Goal: Task Accomplishment & Management: Manage account settings

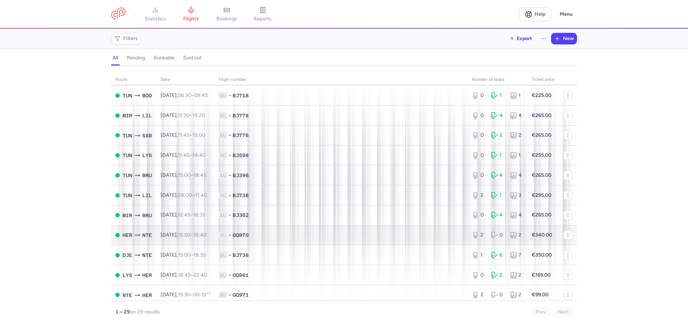
scroll to position [386, 0]
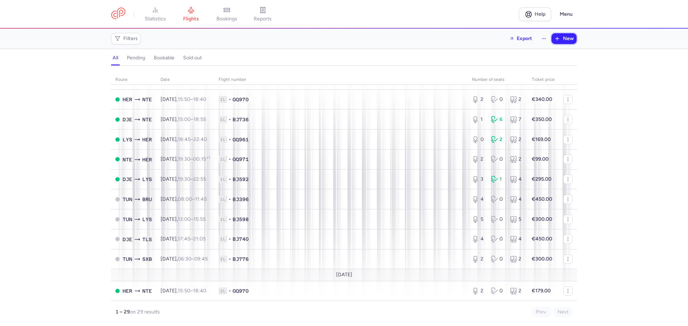
click at [564, 41] on span "New" at bounding box center [568, 39] width 11 height 6
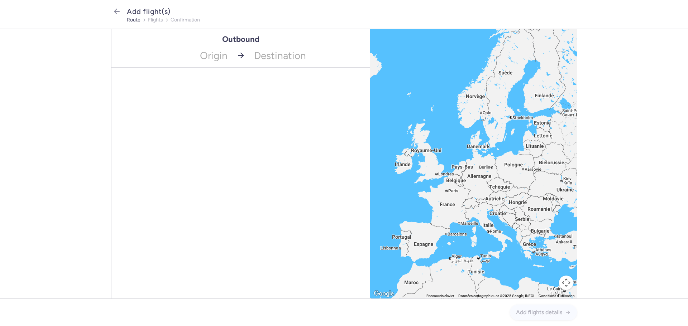
click at [234, 59] on div "Origin Destination" at bounding box center [240, 56] width 258 height 24
type input "TUN"
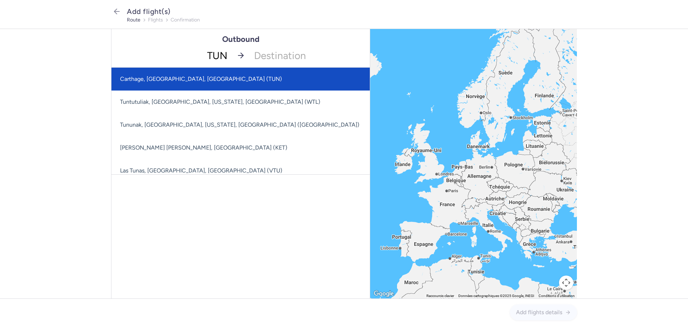
click at [179, 81] on span "Carthage, [GEOGRAPHIC_DATA], [GEOGRAPHIC_DATA] (TUN)" at bounding box center [201, 79] width 162 height 7
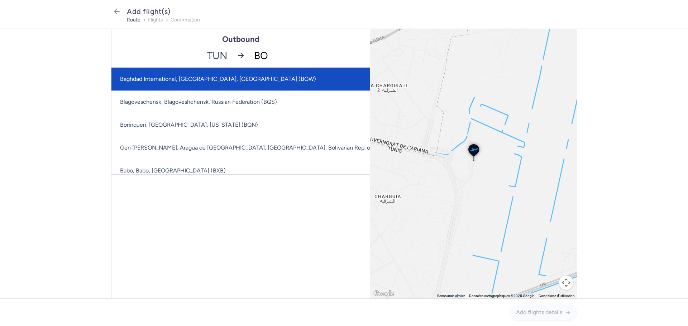
type input "BOD"
click at [211, 84] on span "Mérignac, [GEOGRAPHIC_DATA], [GEOGRAPHIC_DATA] (BOD)" at bounding box center [240, 79] width 258 height 23
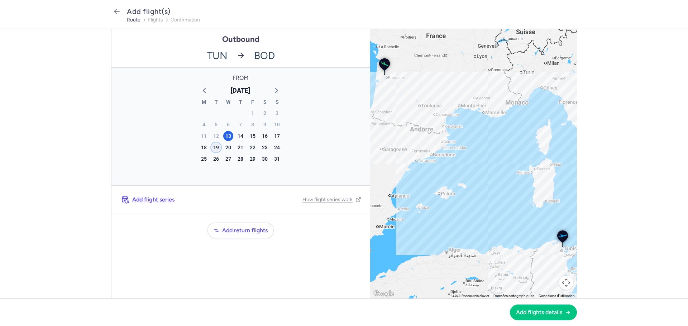
click at [218, 149] on div "19" at bounding box center [216, 148] width 10 height 10
click at [533, 311] on span "Add flights details" at bounding box center [539, 312] width 46 height 6
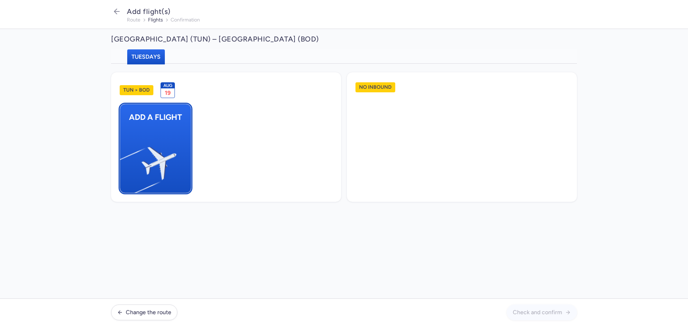
click at [162, 126] on img "button" at bounding box center [123, 160] width 121 height 111
select select "23"
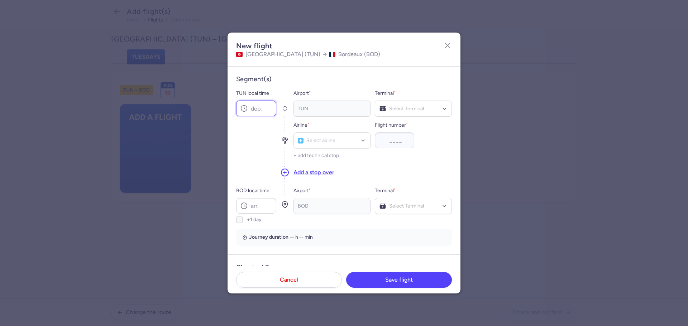
click at [266, 109] on input "TUN local time" at bounding box center [256, 109] width 40 height 16
click at [266, 104] on input "TUN local time" at bounding box center [256, 109] width 40 height 16
type input "18:30"
type input "BJ"
click at [333, 149] on div "Nouvelair (BJ) No elements found. Consider changing the search query. Type airl…" at bounding box center [331, 141] width 77 height 16
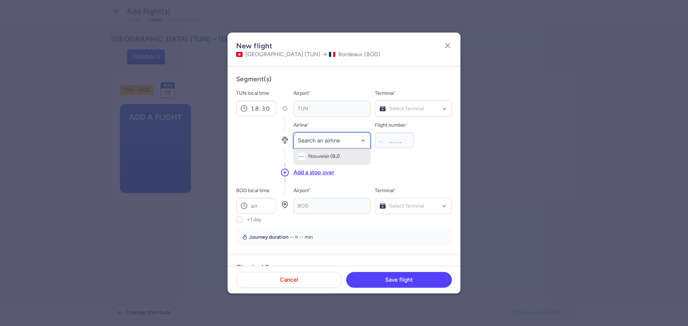
click at [331, 154] on span "(BJ)" at bounding box center [334, 157] width 9 height 6
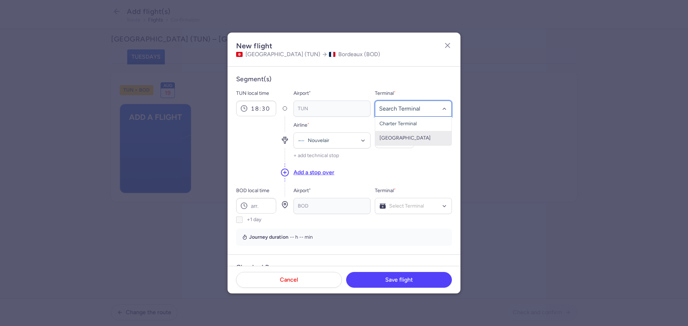
click at [402, 135] on span "[GEOGRAPHIC_DATA]" at bounding box center [413, 138] width 76 height 14
click at [388, 140] on input "Flight number *" at bounding box center [394, 141] width 39 height 16
type input "718"
click at [256, 204] on input "BOD local time" at bounding box center [256, 206] width 40 height 16
type input "21:45"
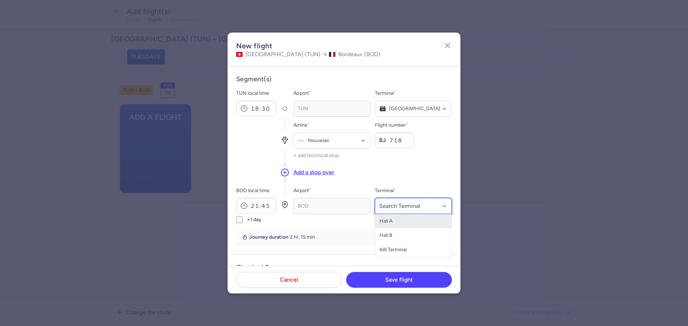
click at [386, 225] on span "Hall A" at bounding box center [413, 221] width 76 height 14
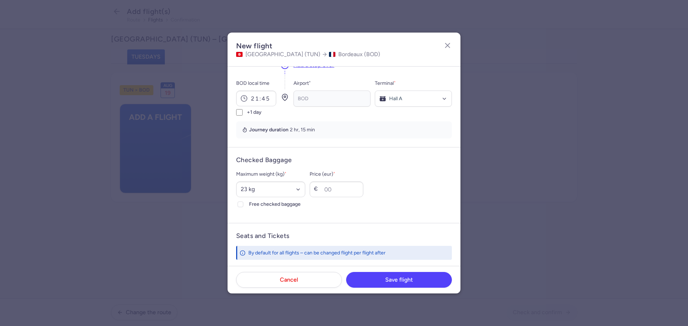
scroll to position [143, 0]
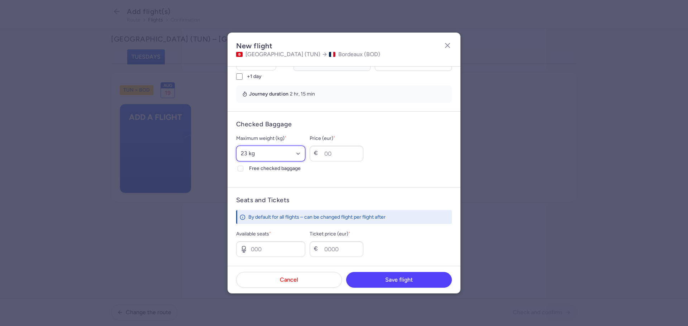
click at [252, 157] on select "Select an option 15 kg 16 kg 17 kg 18 kg 19 kg 20 kg 21 kg 22 kg 23 kg 24 kg 25…" at bounding box center [270, 154] width 69 height 16
drag, startPoint x: 257, startPoint y: 154, endPoint x: 257, endPoint y: 146, distance: 7.9
click at [257, 154] on select "Select an option 15 kg 16 kg 17 kg 18 kg 19 kg 20 kg 21 kg 22 kg 23 kg 24 kg 25…" at bounding box center [270, 154] width 69 height 16
select select "25"
click at [236, 146] on select "Select an option 15 kg 16 kg 17 kg 18 kg 19 kg 20 kg 21 kg 22 kg 23 kg 24 kg 25…" at bounding box center [270, 154] width 69 height 16
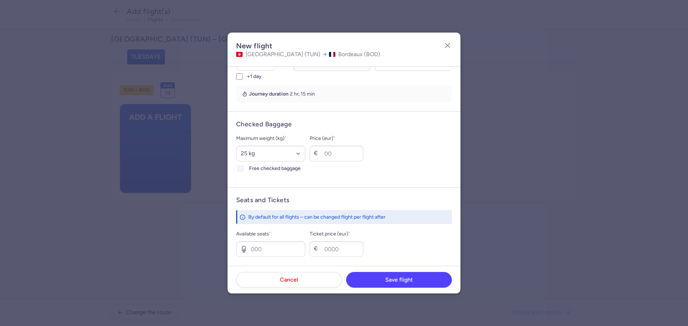
click at [287, 167] on span "Free checked baggage" at bounding box center [277, 168] width 56 height 9
click at [243, 167] on input "Free checked baggage" at bounding box center [240, 169] width 6 height 6
checkbox input "true"
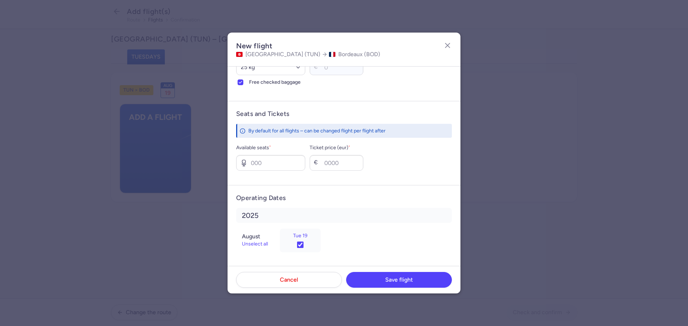
scroll to position [230, 0]
click at [263, 159] on input "Available seats *" at bounding box center [270, 162] width 69 height 16
type input "9"
click at [339, 159] on input "Ticket price (eur) *" at bounding box center [336, 162] width 54 height 16
click at [362, 163] on input "Ticket price (eur) *" at bounding box center [336, 162] width 54 height 16
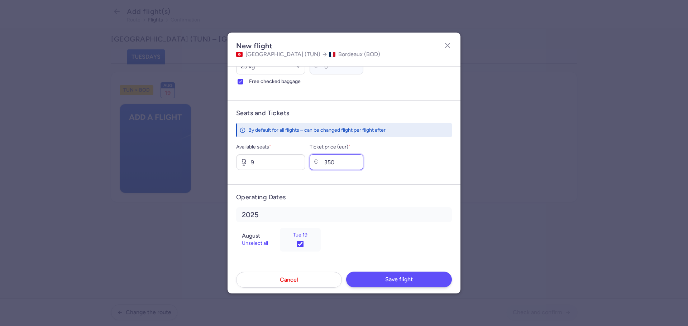
type input "350"
click at [364, 279] on button "Save flight" at bounding box center [399, 280] width 106 height 16
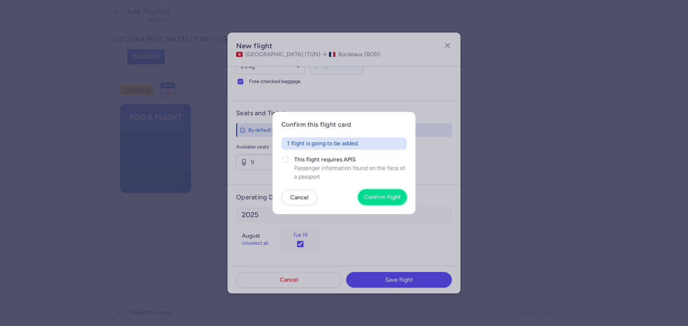
click at [387, 204] on button "Confirm flight" at bounding box center [382, 197] width 49 height 16
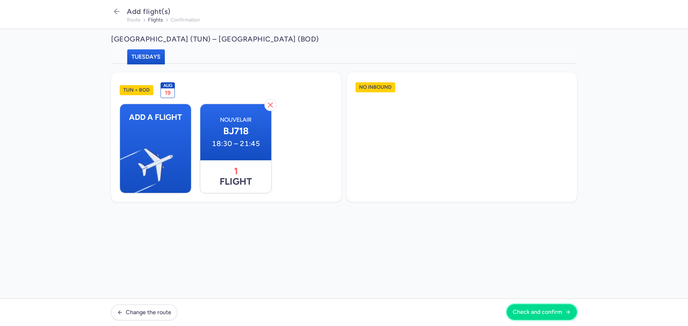
click at [555, 314] on span "Check and confirm" at bounding box center [536, 312] width 49 height 6
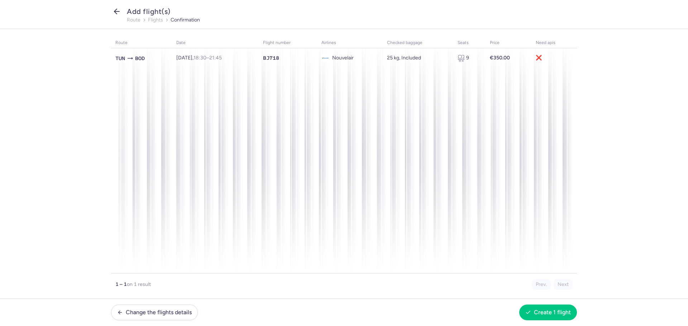
click at [117, 10] on icon "button" at bounding box center [116, 11] width 9 height 9
click at [159, 316] on button "Change the flights details" at bounding box center [154, 312] width 87 height 16
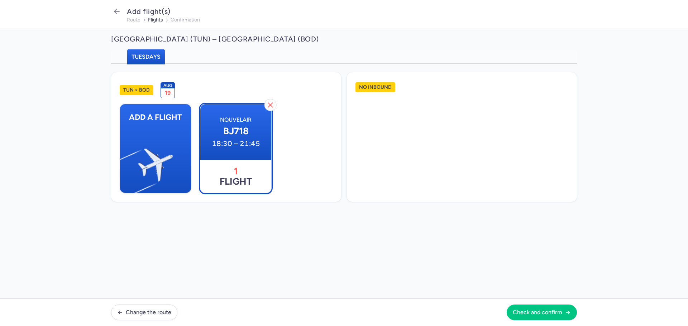
click at [221, 163] on span "1 flight" at bounding box center [235, 176] width 71 height 33
select select "25"
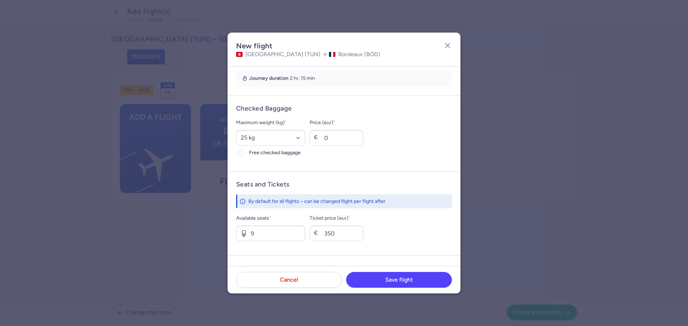
scroll to position [230, 0]
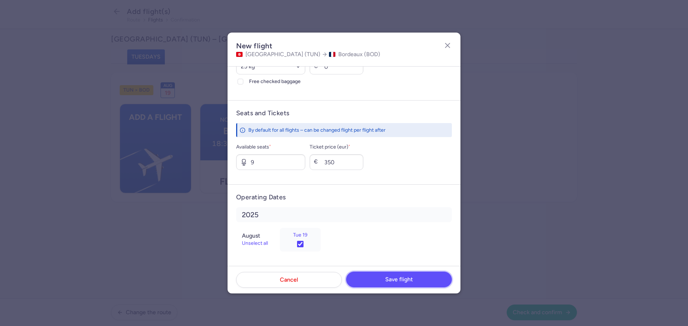
click at [387, 281] on span "Save flight" at bounding box center [399, 279] width 28 height 6
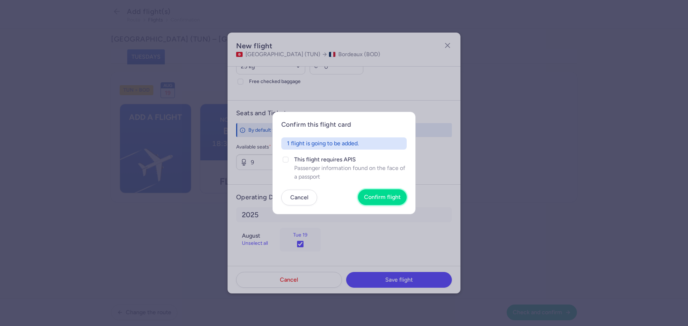
click at [388, 195] on span "Confirm flight" at bounding box center [382, 197] width 37 height 6
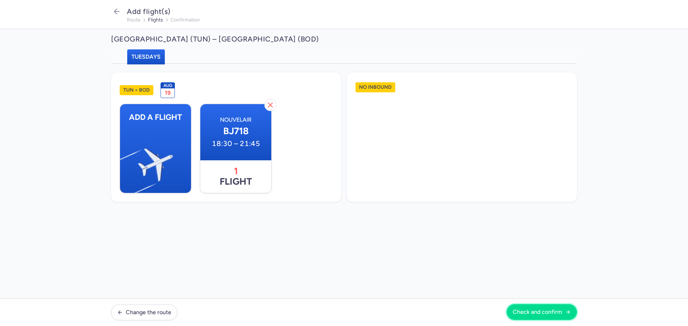
click at [528, 314] on span "Check and confirm" at bounding box center [536, 312] width 49 height 6
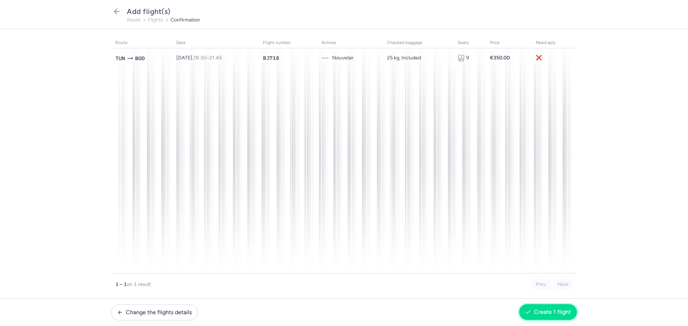
click at [556, 316] on button "Create 1 flight" at bounding box center [548, 312] width 58 height 16
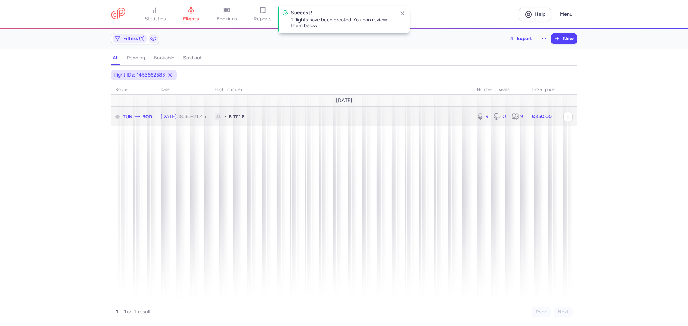
click at [172, 117] on span "[DATE] 18:30 – 21:45 +0" at bounding box center [182, 117] width 45 height 6
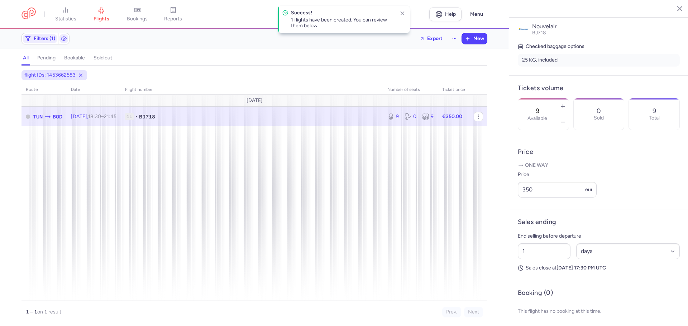
scroll to position [167, 0]
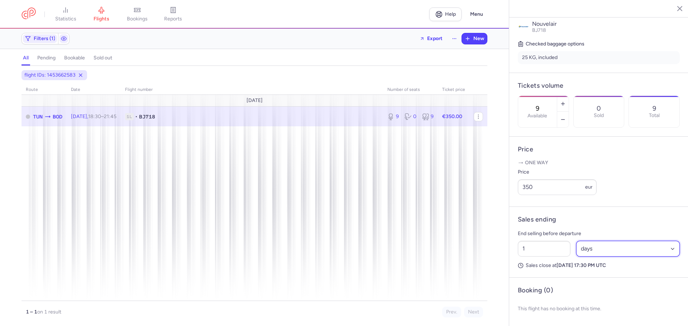
click at [585, 250] on select "Select an option hours days" at bounding box center [628, 249] width 104 height 16
select select "hours"
click at [576, 241] on select "Select an option hours days" at bounding box center [628, 249] width 104 height 16
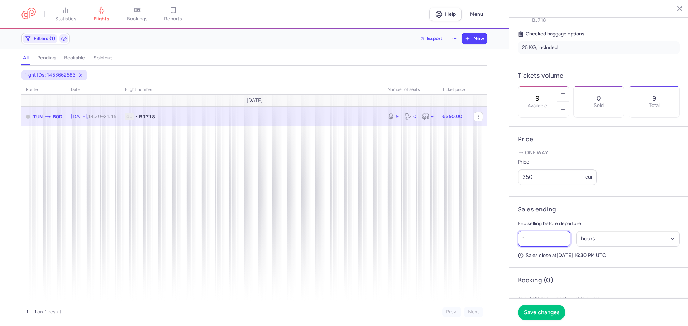
click at [541, 247] on input "1" at bounding box center [544, 239] width 53 height 16
type input "8"
type input "6"
click at [546, 311] on span "Save changes" at bounding box center [541, 312] width 35 height 6
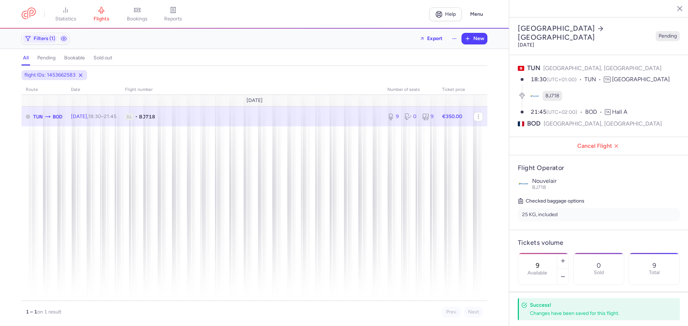
scroll to position [0, 0]
click at [672, 9] on icon "button" at bounding box center [673, 8] width 7 height 7
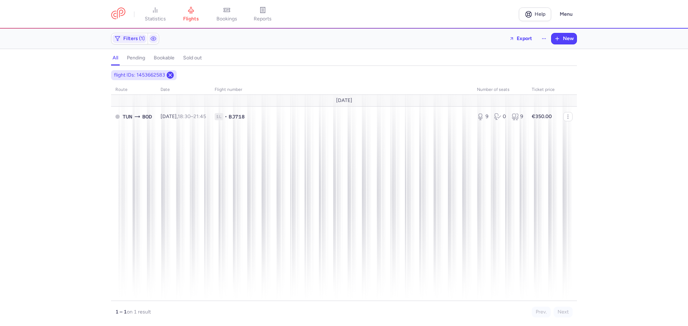
click at [170, 77] on icon at bounding box center [170, 75] width 6 height 6
click at [168, 76] on icon at bounding box center [170, 75] width 6 height 6
click at [168, 75] on icon at bounding box center [170, 75] width 6 height 6
click at [187, 21] on span "flights" at bounding box center [191, 19] width 16 height 6
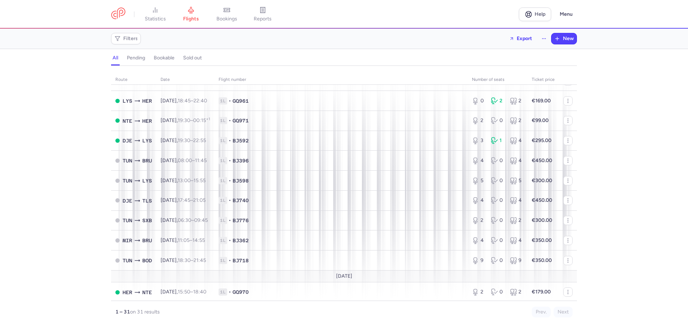
scroll to position [427, 0]
click at [563, 41] on span "New" at bounding box center [568, 39] width 11 height 6
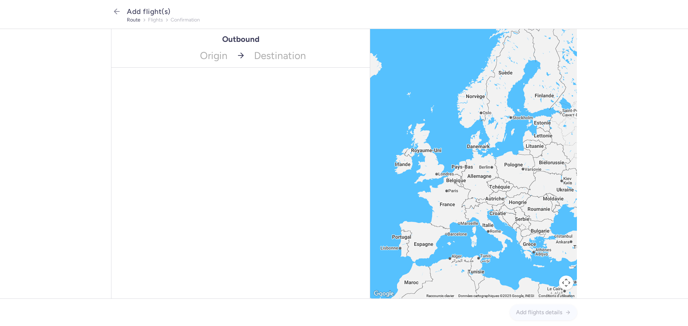
click at [237, 68] on div "Origin Destination" at bounding box center [240, 56] width 258 height 24
type input "DJE"
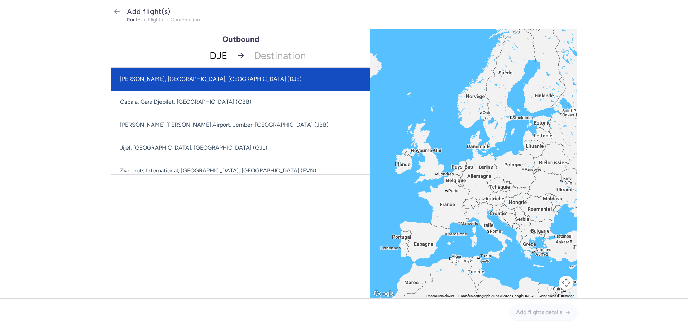
click at [165, 79] on span "[PERSON_NAME], [GEOGRAPHIC_DATA], [GEOGRAPHIC_DATA] (DJE)" at bounding box center [211, 79] width 182 height 7
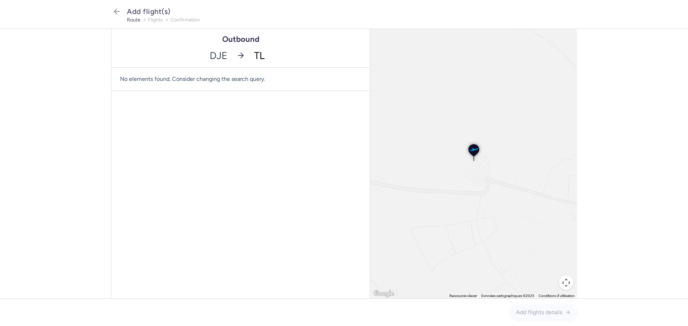
type input "TLS"
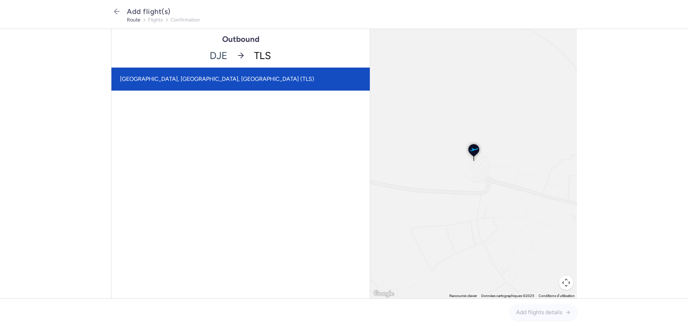
click at [148, 84] on span "[GEOGRAPHIC_DATA], [GEOGRAPHIC_DATA], [GEOGRAPHIC_DATA] (TLS)" at bounding box center [240, 79] width 258 height 23
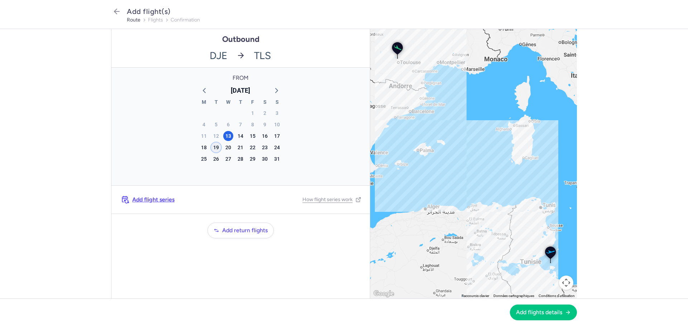
click at [215, 146] on div "19" at bounding box center [216, 148] width 10 height 10
click at [524, 310] on span "Add flights details" at bounding box center [539, 312] width 46 height 6
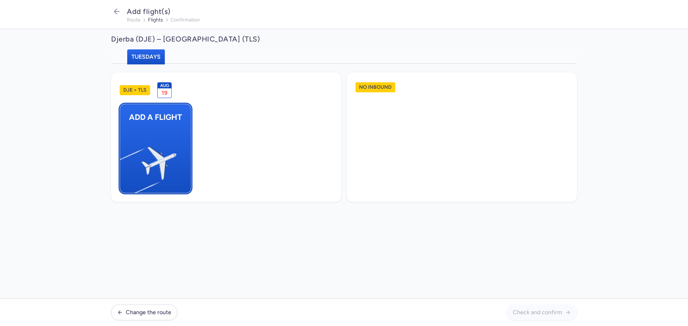
click at [160, 131] on img "button" at bounding box center [123, 160] width 121 height 111
select select "23"
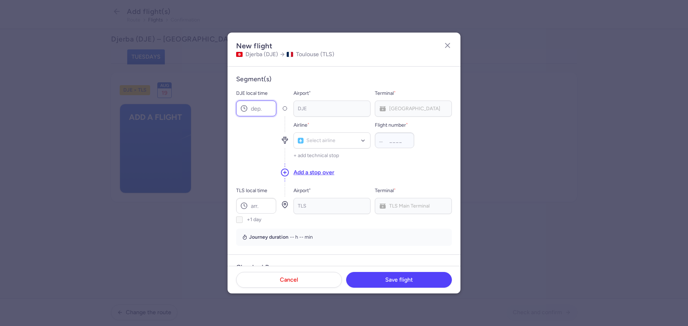
click at [259, 107] on input "DJE local time" at bounding box center [256, 109] width 40 height 16
click at [254, 105] on input "DJE local time" at bounding box center [256, 109] width 40 height 16
type input "05:00"
click at [334, 146] on div at bounding box center [331, 141] width 77 height 16
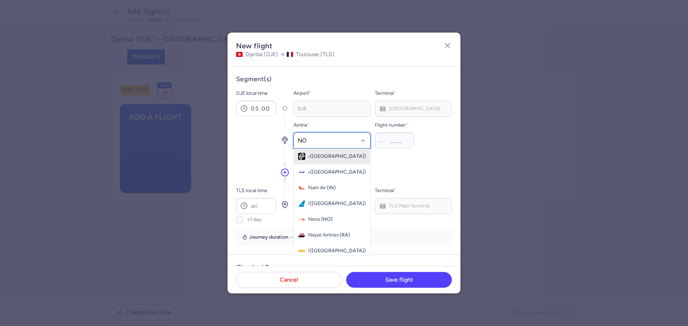
type input "NOU"
click at [321, 158] on span "Nouvelair" at bounding box center [318, 157] width 21 height 6
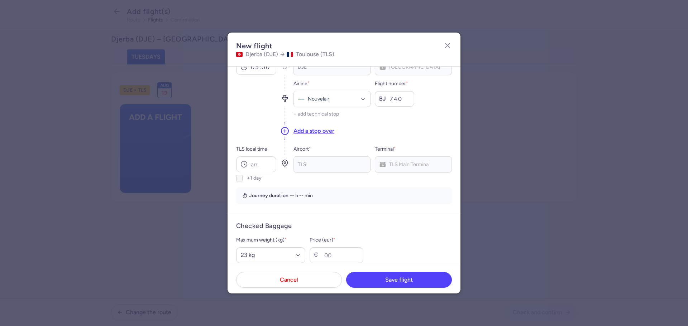
scroll to position [72, 0]
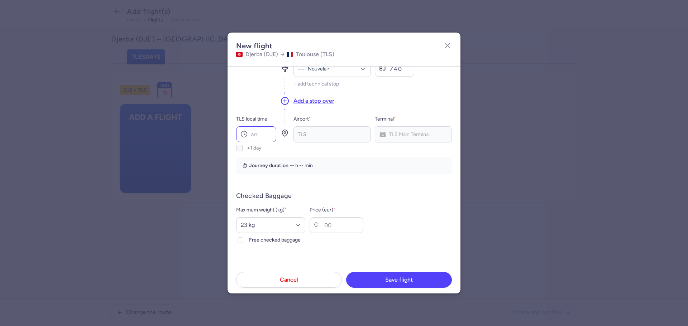
type input "740"
click at [259, 139] on input "TLS local time" at bounding box center [256, 134] width 40 height 16
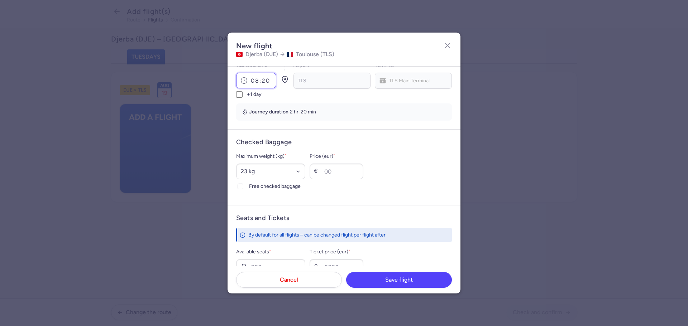
scroll to position [143, 0]
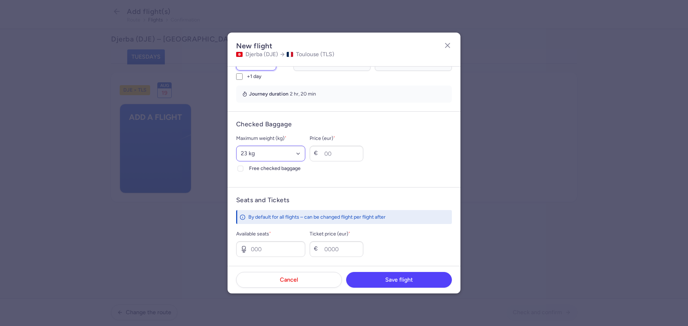
type input "08:20"
click at [259, 154] on select "Select an option 15 kg 16 kg 17 kg 18 kg 19 kg 20 kg 21 kg 22 kg 23 kg 24 kg 25…" at bounding box center [270, 154] width 69 height 16
select select "25"
click at [236, 146] on select "Select an option 15 kg 16 kg 17 kg 18 kg 19 kg 20 kg 21 kg 22 kg 23 kg 24 kg 25…" at bounding box center [270, 154] width 69 height 16
click at [271, 169] on span "Free checked baggage" at bounding box center [277, 168] width 56 height 9
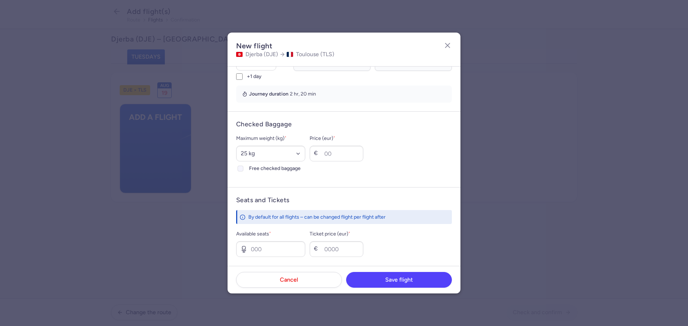
click at [243, 169] on input "Free checked baggage" at bounding box center [240, 169] width 6 height 6
checkbox input "true"
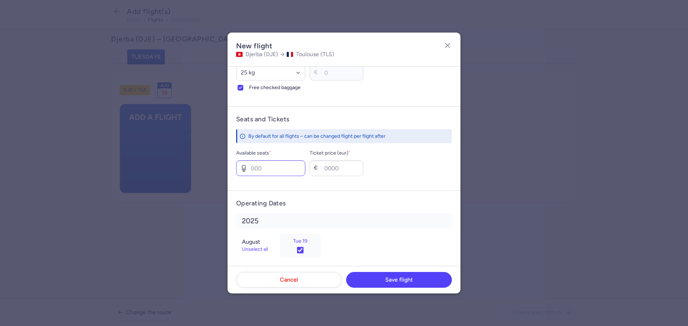
scroll to position [230, 0]
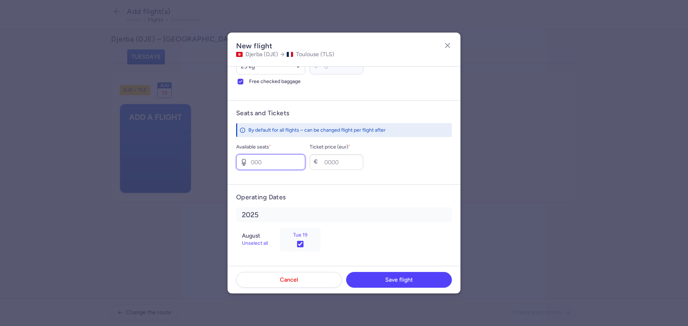
click at [267, 169] on input "Available seats *" at bounding box center [270, 162] width 69 height 16
type input "6"
click at [344, 163] on input "Ticket price (eur) *" at bounding box center [336, 162] width 54 height 16
type input "350"
click at [367, 277] on button "Save flight" at bounding box center [399, 280] width 106 height 16
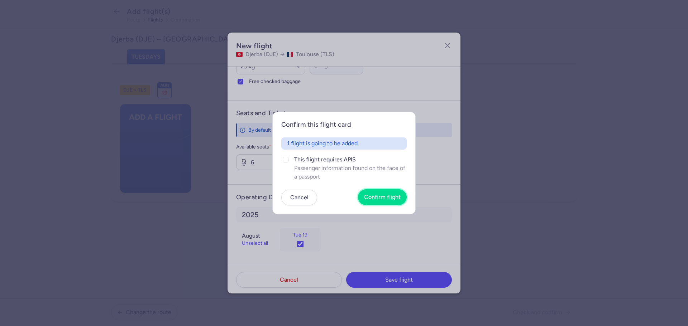
click at [381, 205] on button "Confirm flight" at bounding box center [382, 197] width 49 height 16
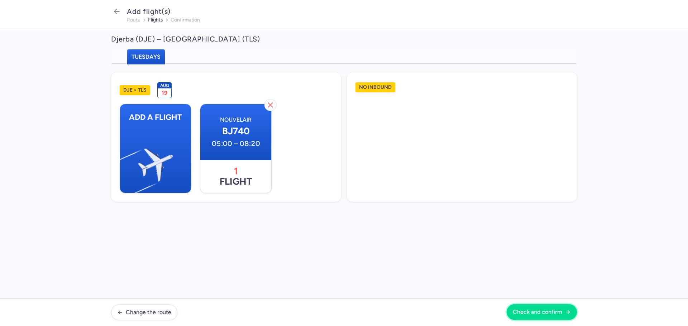
click at [530, 307] on button "Check and confirm" at bounding box center [541, 312] width 70 height 16
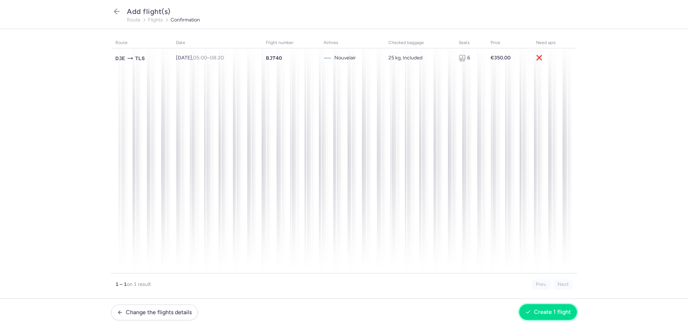
click at [564, 314] on span "Create 1 flight" at bounding box center [552, 312] width 37 height 6
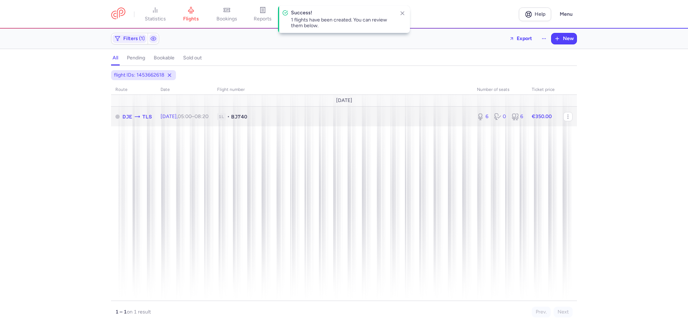
click at [288, 118] on span "1L • BJ740" at bounding box center [342, 116] width 251 height 7
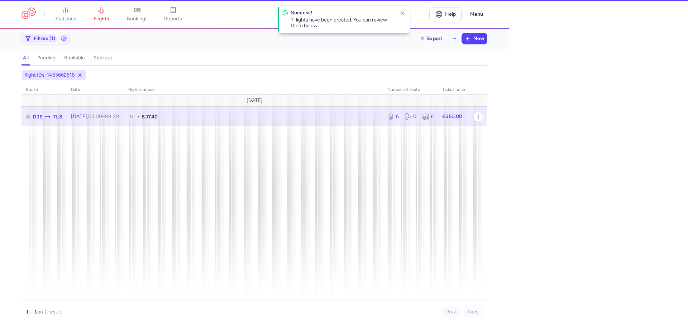
select select "days"
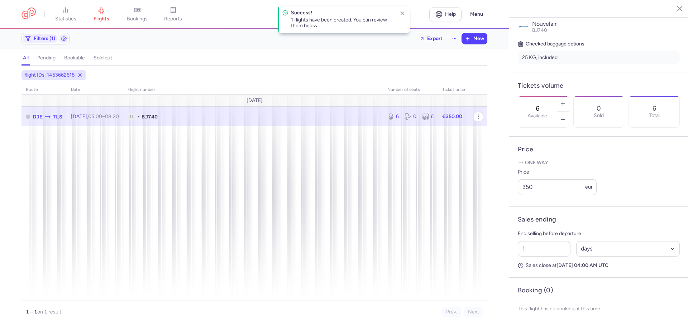
scroll to position [167, 0]
click at [582, 252] on select "Select an option hours days" at bounding box center [628, 249] width 104 height 16
click at [576, 241] on select "Select an option hours days" at bounding box center [628, 249] width 104 height 16
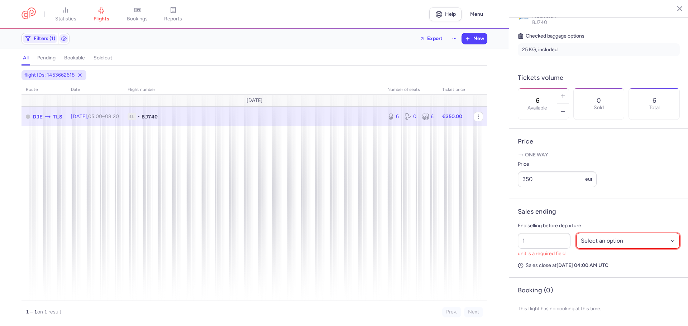
click at [588, 249] on select "Select an option hours days" at bounding box center [628, 241] width 104 height 16
click at [576, 241] on select "Select an option hours days" at bounding box center [628, 241] width 104 height 16
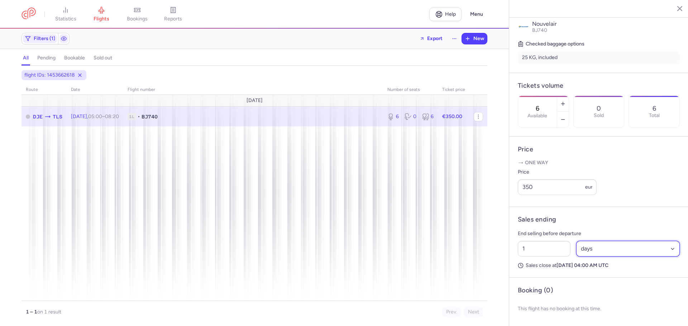
click at [592, 252] on select "Select an option hours days" at bounding box center [628, 249] width 104 height 16
select select "hours"
click at [576, 241] on select "Select an option hours days" at bounding box center [628, 249] width 104 height 16
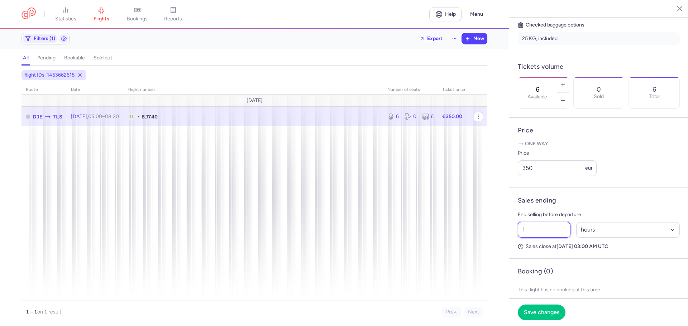
click at [548, 238] on input "1" at bounding box center [544, 230] width 53 height 16
click at [536, 238] on input "10" at bounding box center [544, 230] width 53 height 16
click at [548, 238] on input "15" at bounding box center [544, 230] width 53 height 16
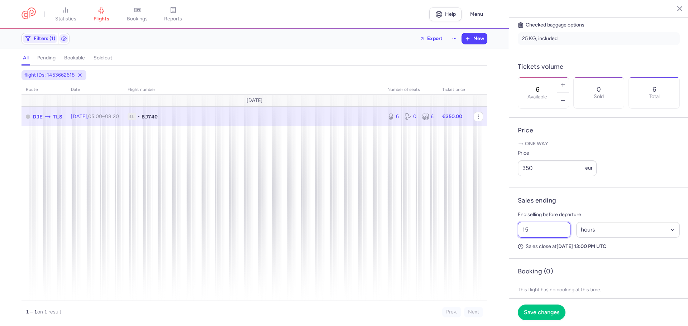
click at [548, 238] on input "15" at bounding box center [544, 230] width 53 height 16
type input "13"
click at [545, 307] on button "Save changes" at bounding box center [542, 312] width 48 height 16
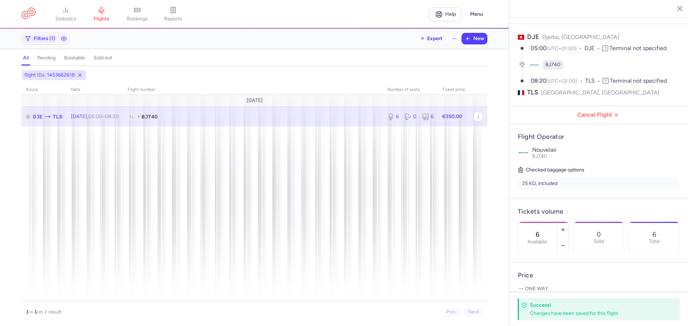
scroll to position [0, 0]
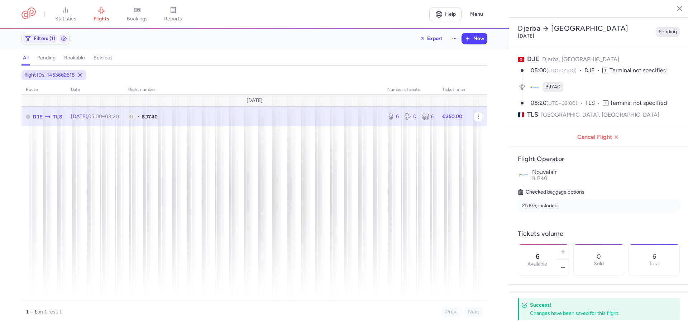
click at [675, 8] on icon "button" at bounding box center [673, 8] width 7 height 7
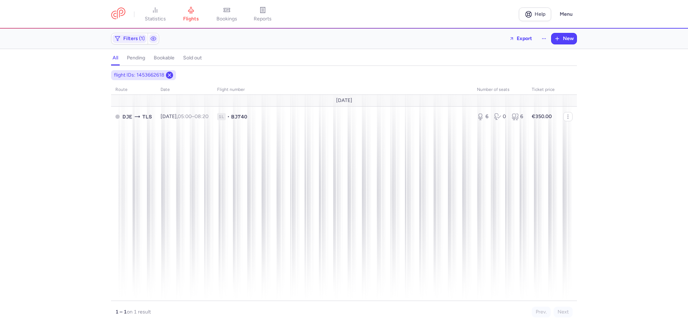
click at [167, 75] on icon at bounding box center [170, 75] width 6 height 6
click at [185, 10] on link "flights" at bounding box center [191, 14] width 36 height 16
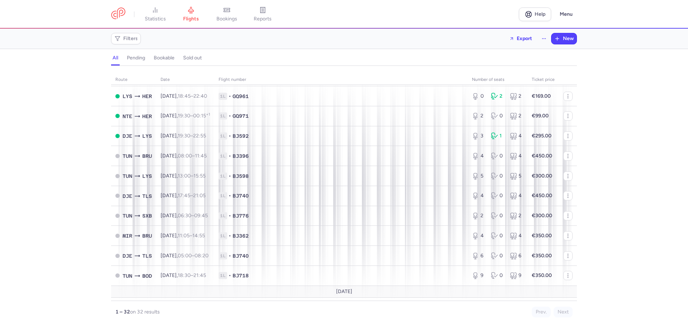
scroll to position [447, 0]
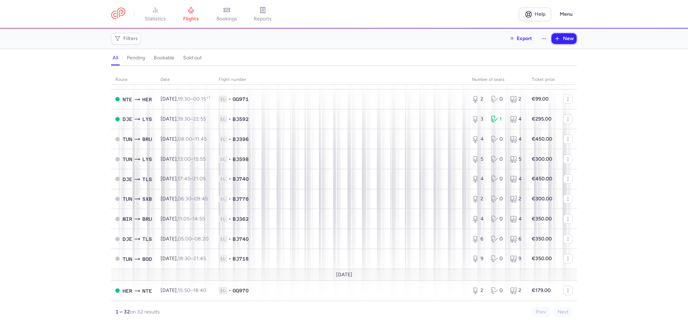
click at [557, 38] on icon "button" at bounding box center [557, 39] width 6 height 6
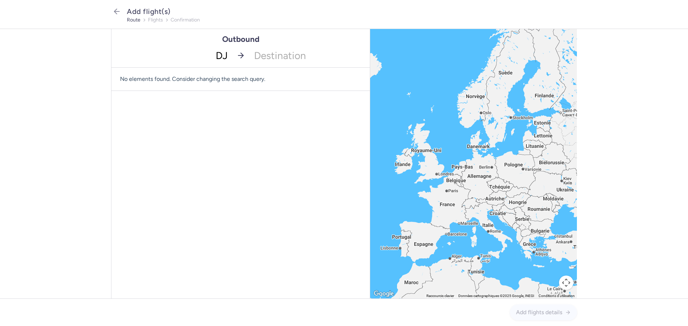
type input "DJE"
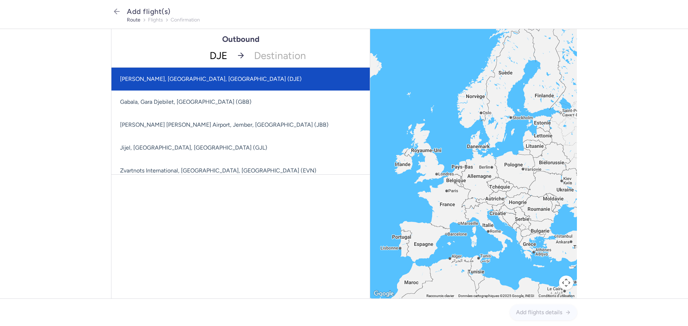
click at [227, 72] on span "[PERSON_NAME], [GEOGRAPHIC_DATA], [GEOGRAPHIC_DATA] (DJE)" at bounding box center [244, 79] width 267 height 23
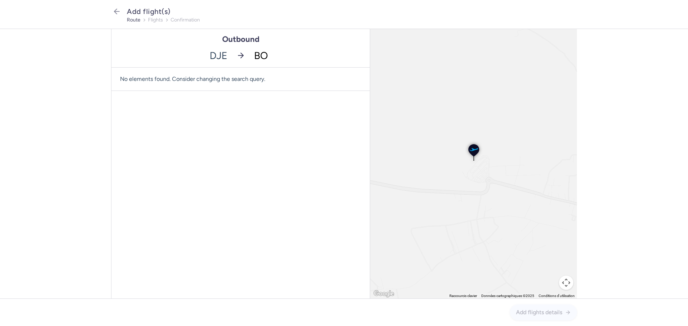
type input "BOD"
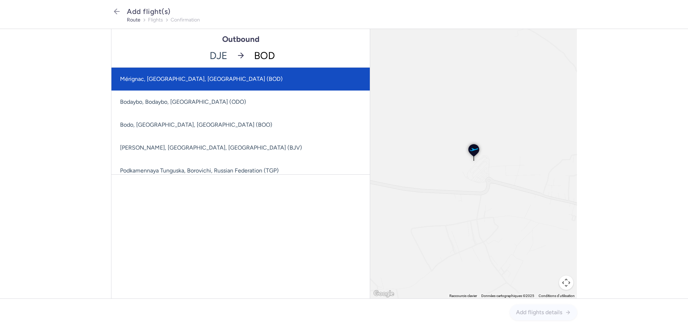
click at [122, 80] on span "Mérignac, [GEOGRAPHIC_DATA], [GEOGRAPHIC_DATA] (BOD)" at bounding box center [201, 79] width 163 height 7
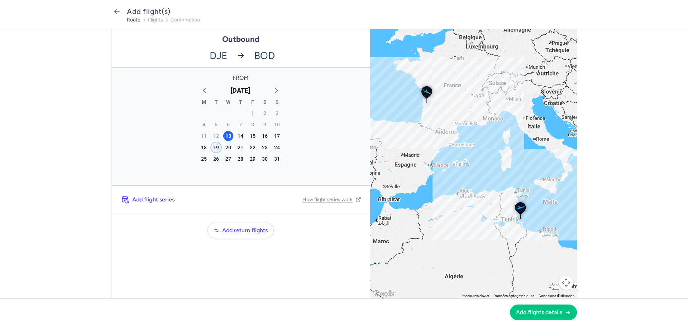
click at [216, 150] on div "19" at bounding box center [216, 148] width 10 height 10
click at [552, 308] on button "Add flights details" at bounding box center [543, 312] width 67 height 16
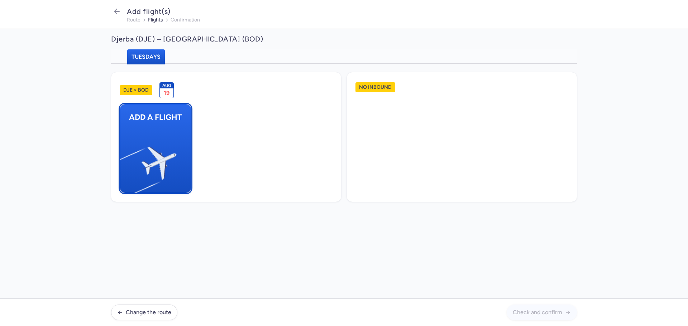
click at [171, 140] on img "button" at bounding box center [123, 160] width 121 height 111
select select "23"
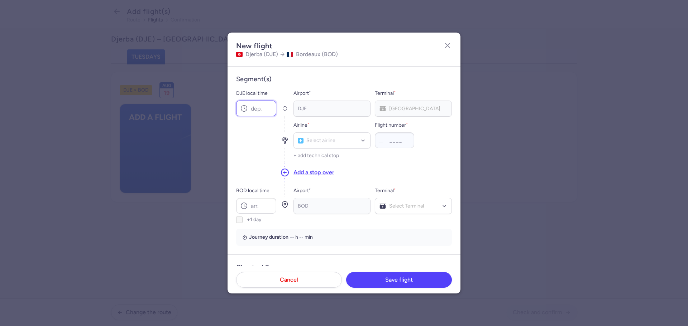
click at [256, 105] on input "DJE local time" at bounding box center [256, 109] width 40 height 16
click at [257, 107] on input "DJE local time" at bounding box center [256, 109] width 40 height 16
type input "19:25"
type input "BJ"
click at [321, 157] on span "Nouvelair" at bounding box center [318, 157] width 21 height 6
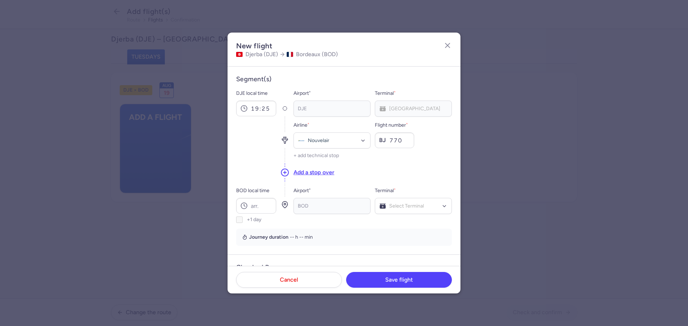
scroll to position [72, 0]
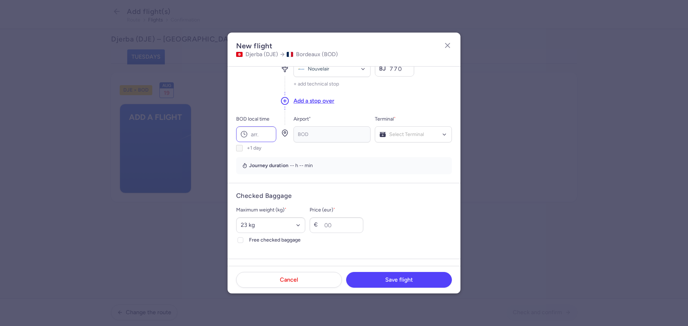
type input "770"
click at [251, 135] on input "BOD local time" at bounding box center [256, 134] width 40 height 16
type input "22:55"
click at [395, 150] on span "Hall A" at bounding box center [413, 150] width 76 height 14
click at [252, 218] on select "Select an option 15 kg 16 kg 17 kg 18 kg 19 kg 20 kg 21 kg 22 kg 23 kg 24 kg 25…" at bounding box center [270, 225] width 69 height 16
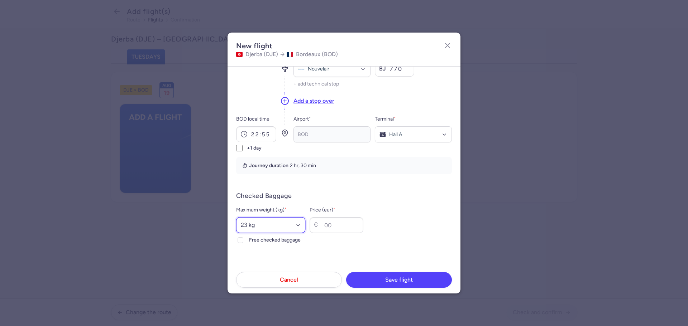
select select "25"
click at [236, 217] on select "Select an option 15 kg 16 kg 17 kg 18 kg 19 kg 20 kg 21 kg 22 kg 23 kg 24 kg 25…" at bounding box center [270, 225] width 69 height 16
click at [280, 238] on span "Free checked baggage" at bounding box center [277, 240] width 56 height 9
click at [243, 238] on input "Free checked baggage" at bounding box center [240, 240] width 6 height 6
checkbox input "true"
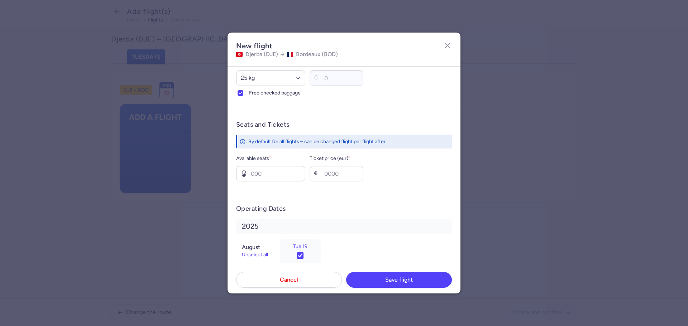
scroll to position [230, 0]
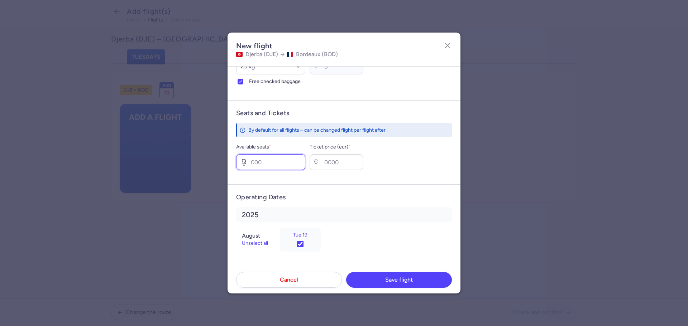
click at [256, 160] on input "Available seats *" at bounding box center [270, 162] width 69 height 16
type input "2"
click at [345, 159] on input "Ticket price (eur) *" at bounding box center [336, 162] width 54 height 16
type input "380"
click at [365, 281] on button "Save flight" at bounding box center [399, 280] width 106 height 16
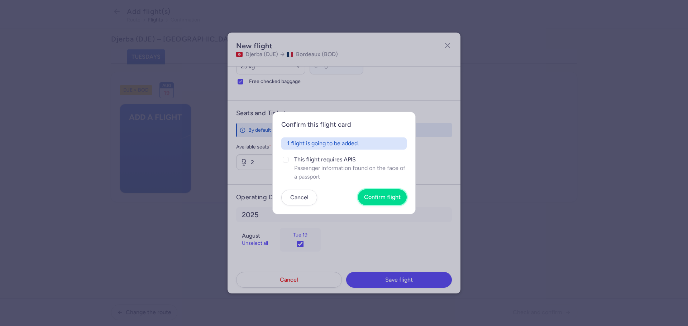
click at [389, 200] on span "Confirm flight" at bounding box center [382, 197] width 37 height 6
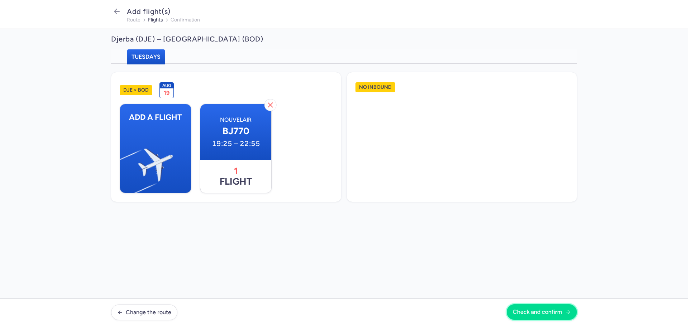
click at [542, 312] on span "Check and confirm" at bounding box center [536, 312] width 49 height 6
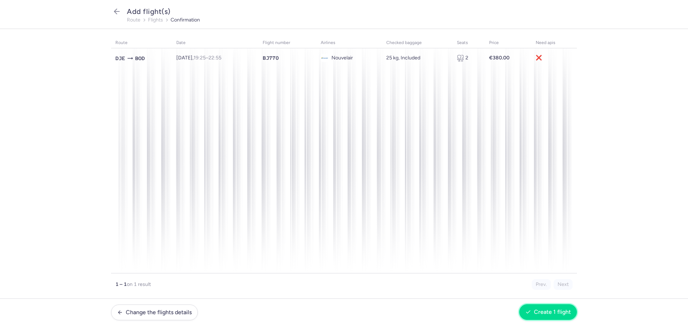
click at [540, 308] on button "Create 1 flight" at bounding box center [548, 312] width 58 height 16
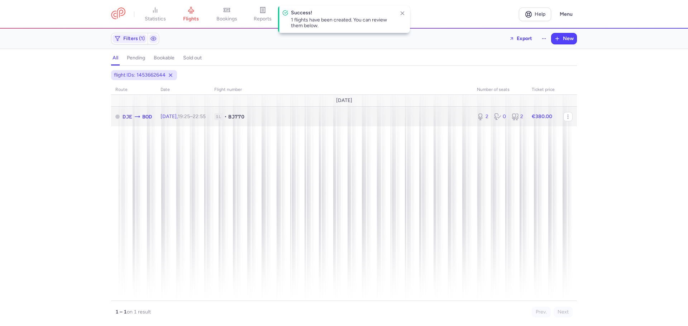
click at [527, 111] on td "1L • BJ770" at bounding box center [543, 117] width 32 height 20
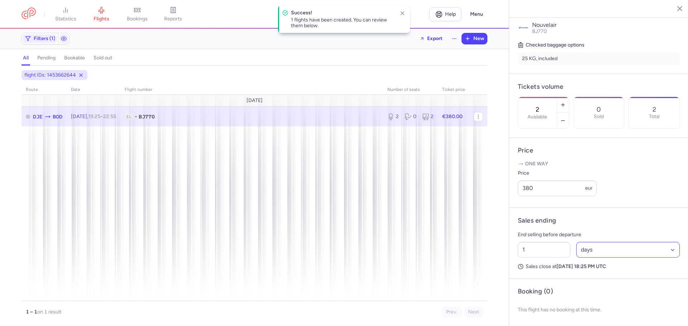
scroll to position [167, 0]
click at [586, 245] on select "Select an option hours days" at bounding box center [628, 249] width 104 height 16
click at [589, 256] on select "Select an option hours days" at bounding box center [628, 249] width 104 height 16
select select "hours"
click at [576, 241] on select "Select an option hours days" at bounding box center [628, 249] width 104 height 16
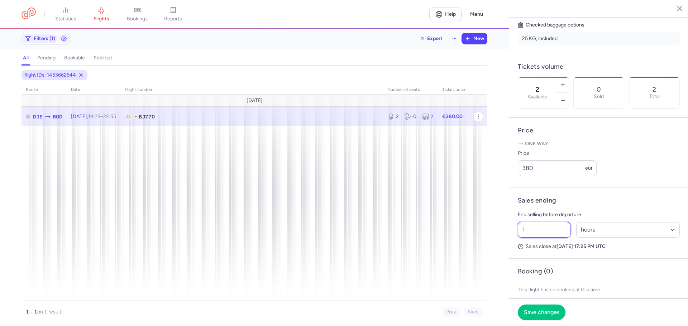
click at [536, 238] on input "1" at bounding box center [544, 230] width 53 height 16
click at [538, 238] on input "5" at bounding box center [544, 230] width 53 height 16
click at [538, 238] on input "6" at bounding box center [544, 230] width 53 height 16
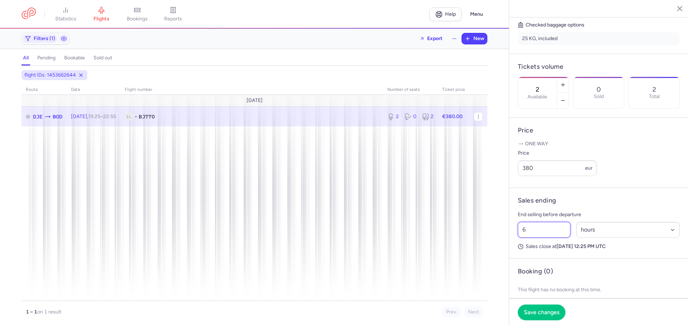
click at [538, 238] on input "6" at bounding box center [544, 230] width 53 height 16
type input "5"
click at [529, 306] on button "Save changes" at bounding box center [542, 312] width 48 height 16
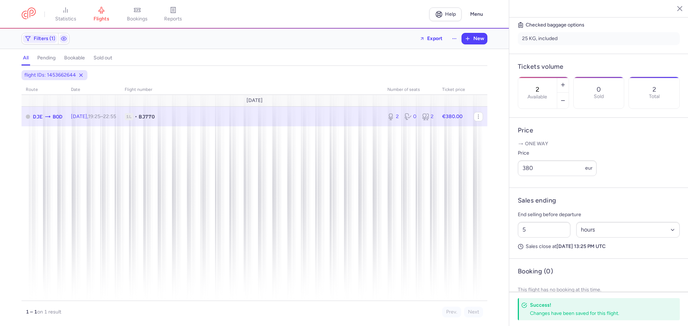
click at [673, 11] on icon "button" at bounding box center [673, 8] width 7 height 7
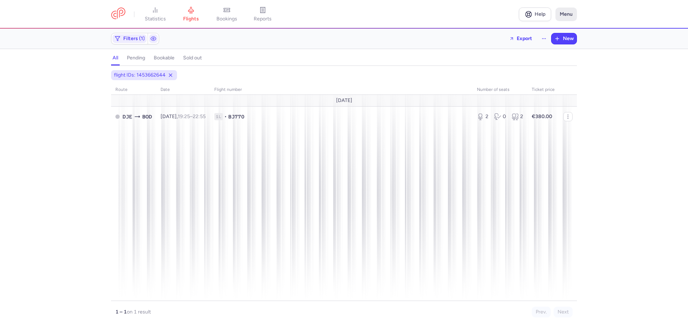
click at [560, 19] on button "Menu" at bounding box center [565, 15] width 21 height 14
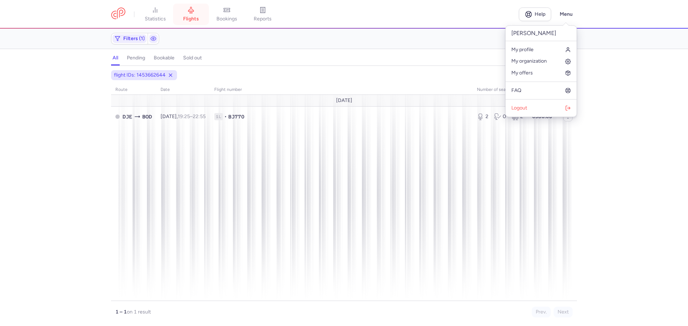
click at [192, 15] on link "flights" at bounding box center [191, 14] width 36 height 16
